Goal: Task Accomplishment & Management: Complete application form

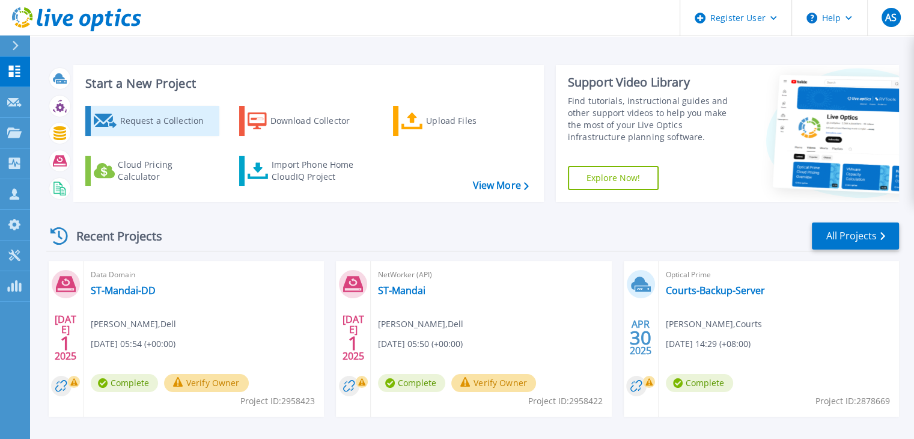
click at [176, 124] on div "Request a Collection" at bounding box center [168, 121] width 96 height 24
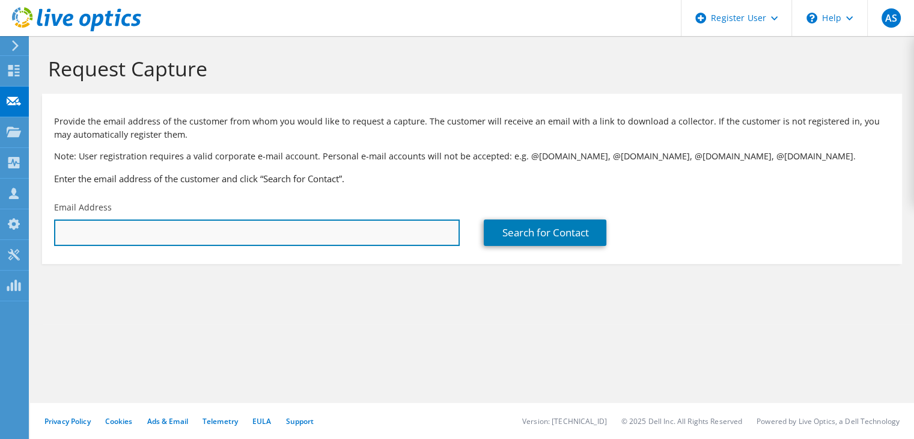
click at [229, 232] on input "text" at bounding box center [257, 232] width 406 height 26
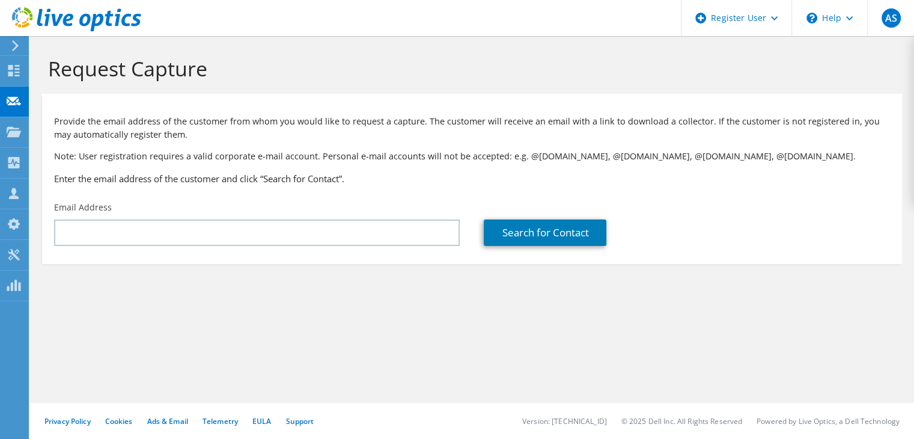
click at [370, 307] on section "Request Capture Provide the email address of the customer from whom you would l…" at bounding box center [472, 180] width 884 height 288
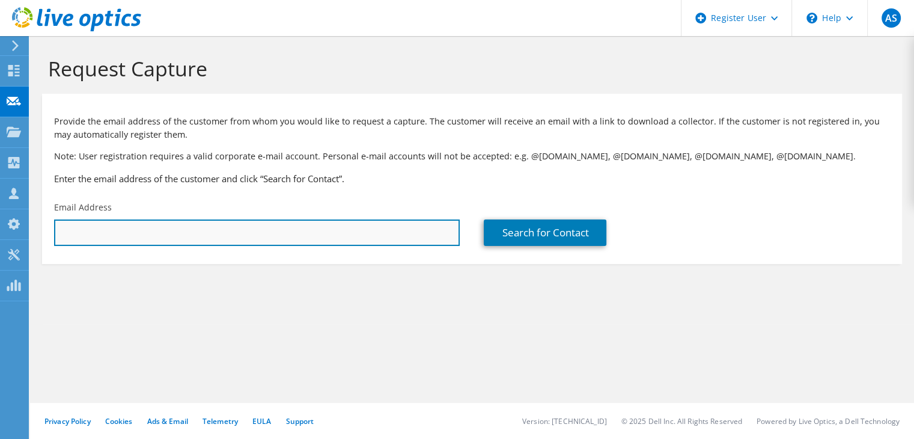
click at [292, 239] on input "text" at bounding box center [257, 232] width 406 height 26
paste input "yap.j@nexus.edu.sg"
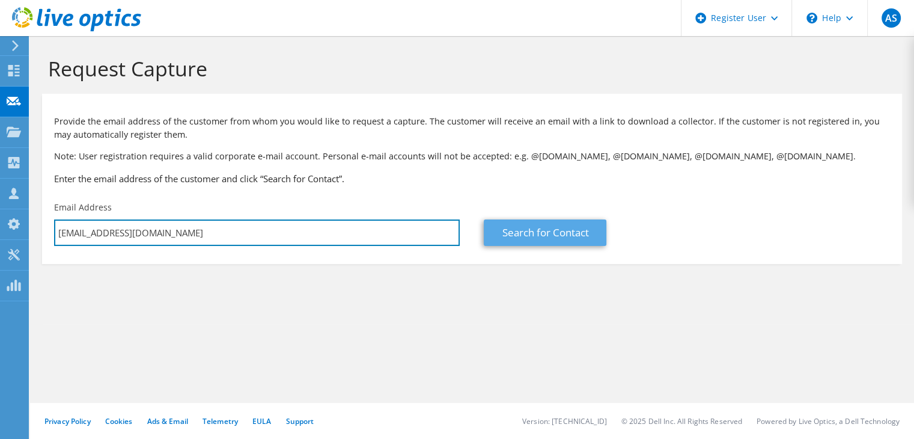
type input "yap.j@nexus.edu.sg"
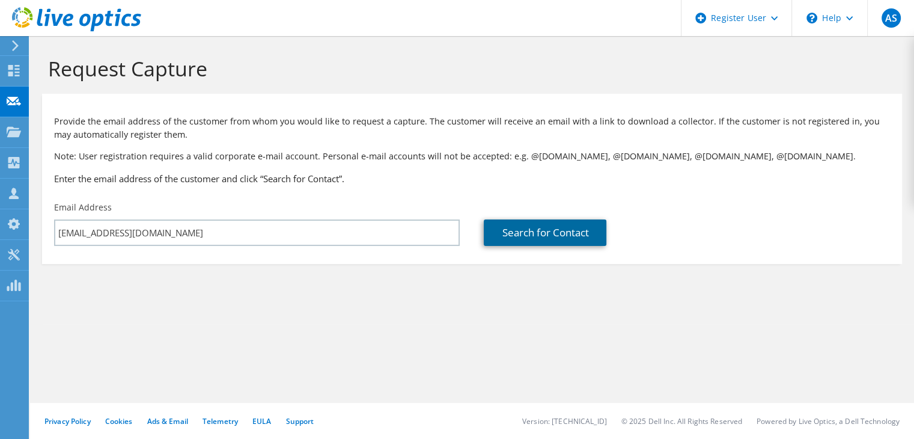
click at [577, 240] on link "Search for Contact" at bounding box center [545, 232] width 123 height 26
type input "Nexus International School (Singapore)"
type input "Jordan"
type input "Yap"
type input "Singapore"
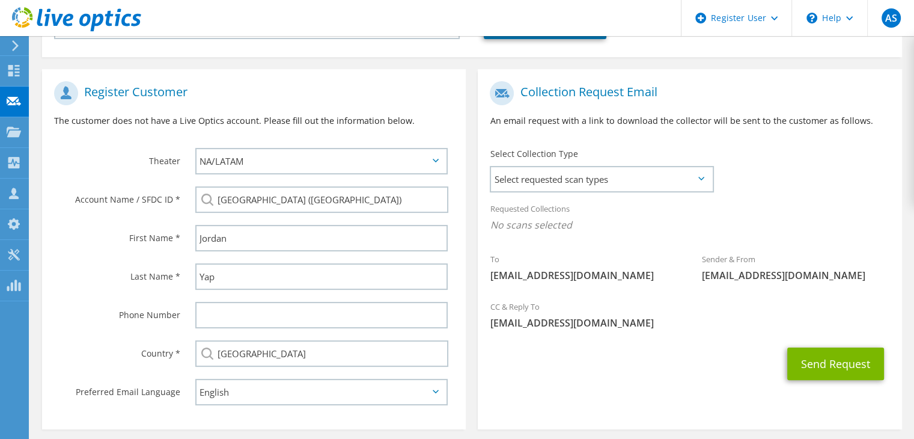
scroll to position [209, 0]
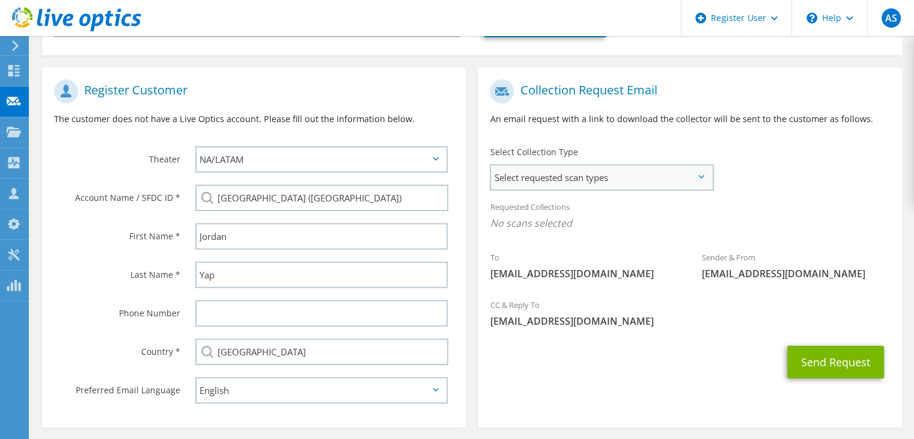
click at [598, 182] on span "Select requested scan types" at bounding box center [601, 177] width 221 height 24
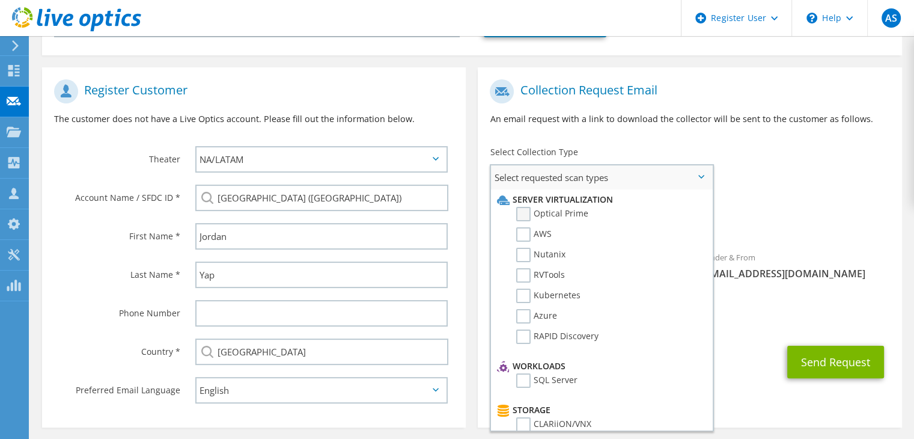
click at [525, 212] on label "Optical Prime" at bounding box center [552, 214] width 72 height 14
click at [0, 0] on input "Optical Prime" at bounding box center [0, 0] width 0 height 0
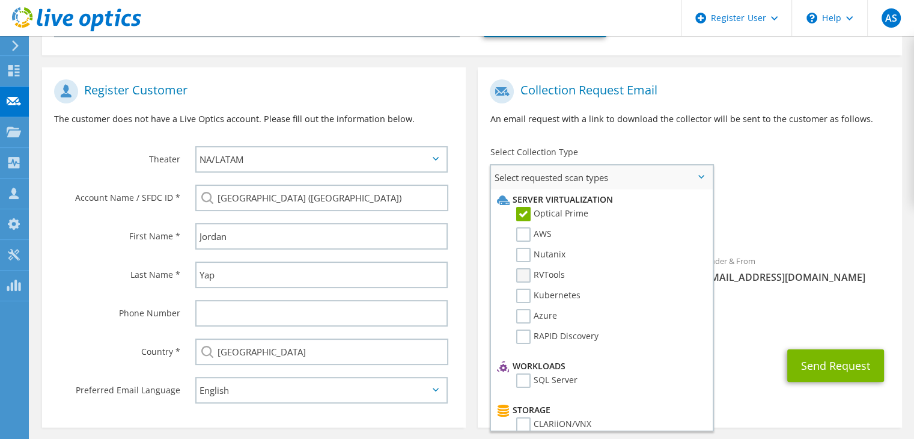
click at [525, 277] on label "RVTools" at bounding box center [540, 275] width 49 height 14
click at [0, 0] on input "RVTools" at bounding box center [0, 0] width 0 height 0
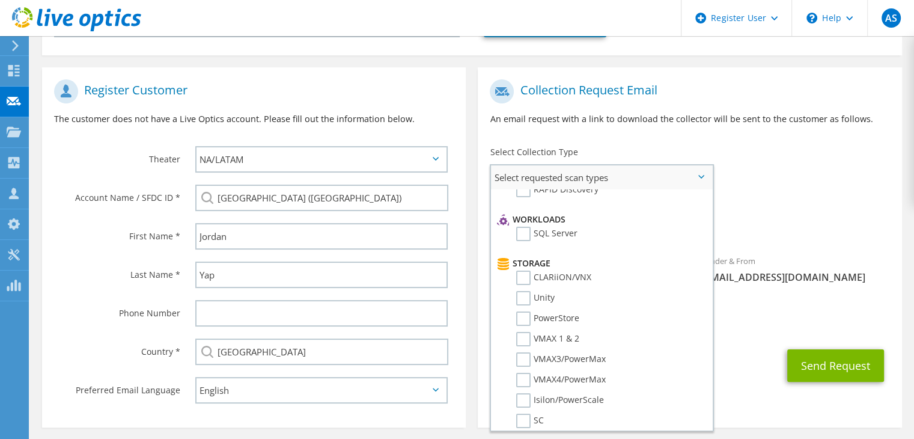
scroll to position [148, 0]
click at [524, 290] on label "Unity" at bounding box center [535, 297] width 38 height 14
click at [0, 0] on input "Unity" at bounding box center [0, 0] width 0 height 0
click at [524, 310] on label "PowerStore" at bounding box center [547, 317] width 63 height 14
click at [0, 0] on input "PowerStore" at bounding box center [0, 0] width 0 height 0
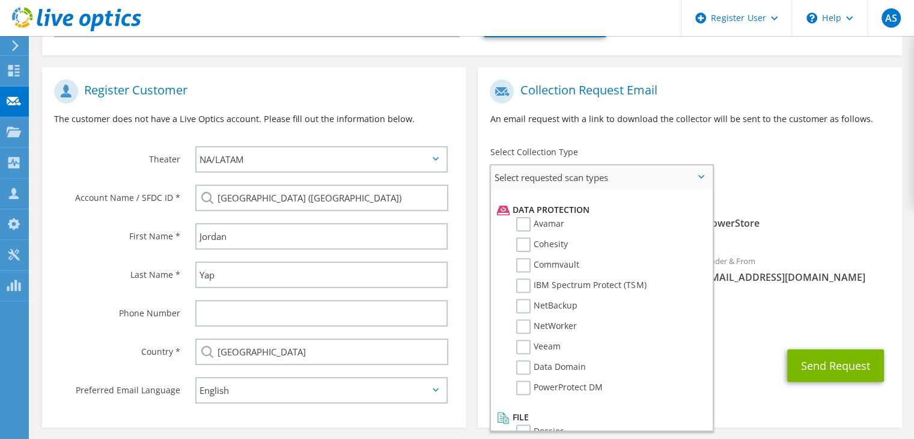
scroll to position [511, 0]
click at [522, 359] on label "Data Domain" at bounding box center [551, 366] width 70 height 14
click at [0, 0] on input "Data Domain" at bounding box center [0, 0] width 0 height 0
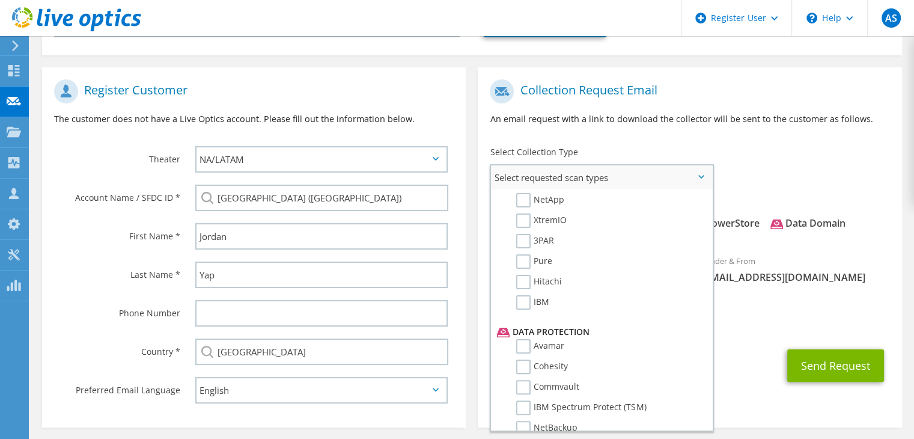
scroll to position [515, 0]
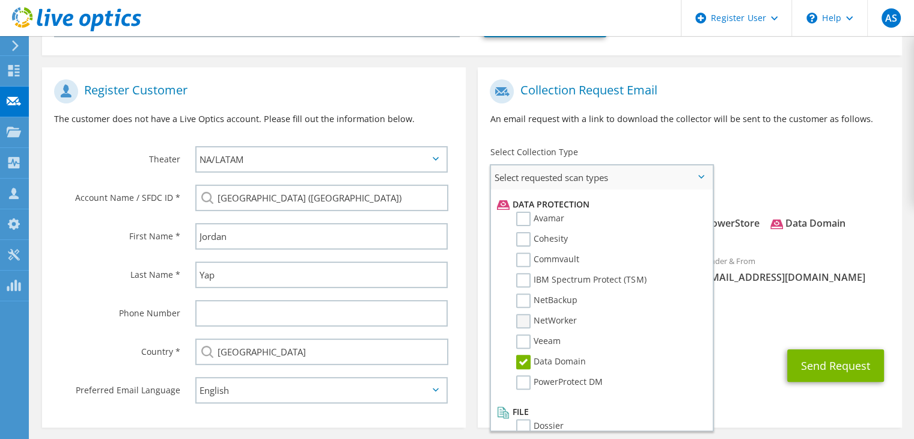
click at [533, 314] on label "NetWorker" at bounding box center [546, 321] width 61 height 14
click at [0, 0] on input "NetWorker" at bounding box center [0, 0] width 0 height 0
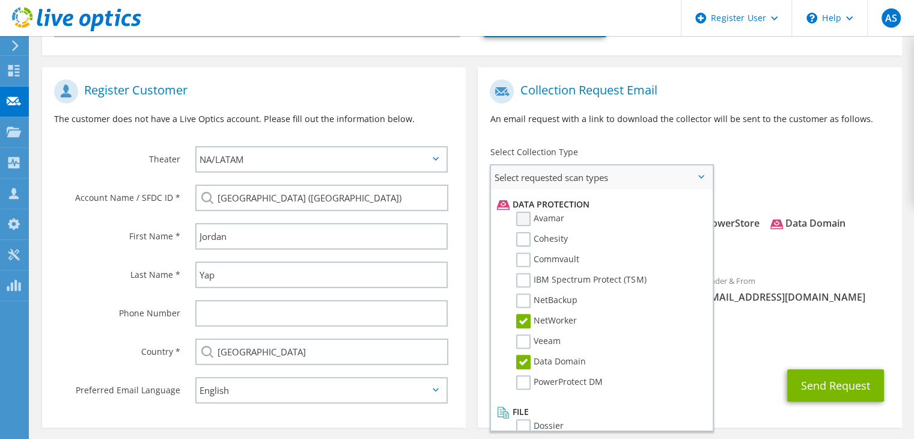
click at [524, 212] on label "Avamar" at bounding box center [540, 219] width 48 height 14
click at [0, 0] on input "Avamar" at bounding box center [0, 0] width 0 height 0
click at [758, 360] on div "CC & Reply To Asim.Sinha@dellteam.com" at bounding box center [690, 339] width 424 height 47
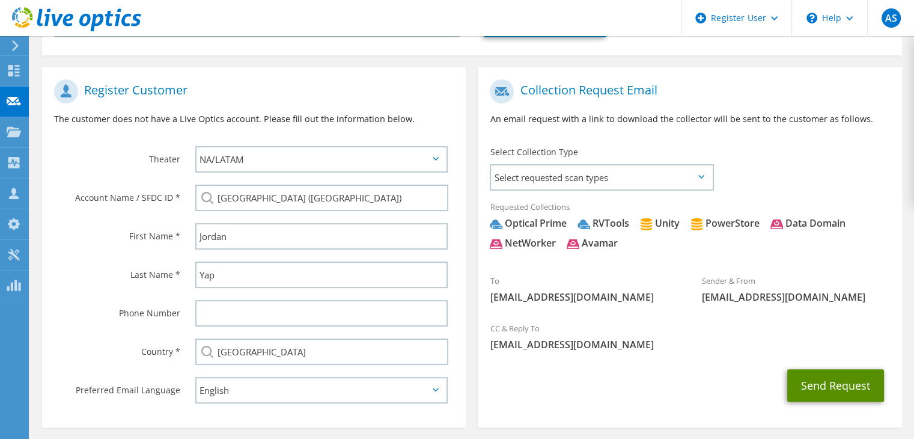
click at [826, 381] on button "Send Request" at bounding box center [836, 385] width 97 height 32
